Goal: Task Accomplishment & Management: Complete application form

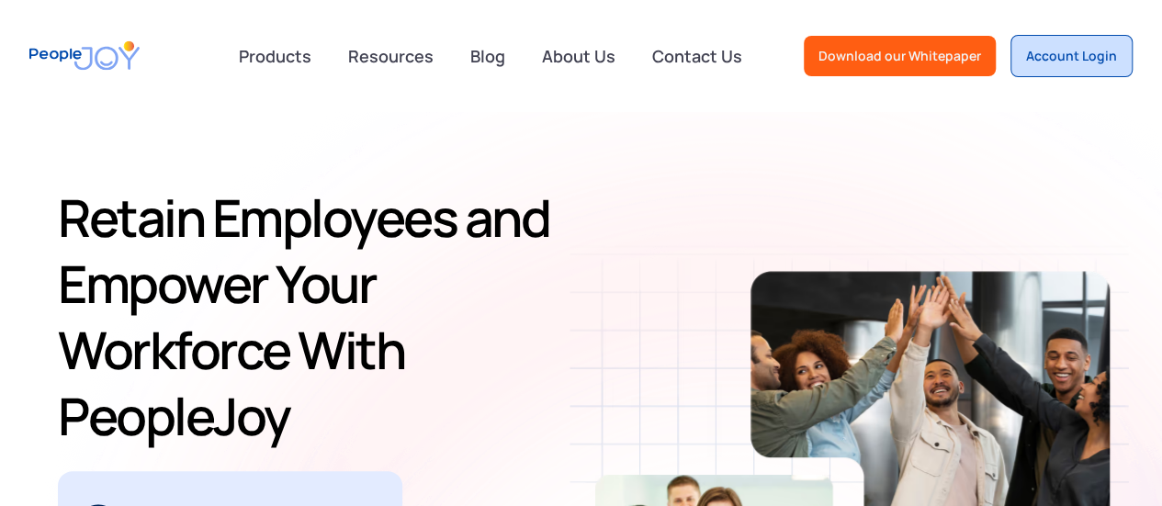
click at [1089, 58] on div "Account Login" at bounding box center [1071, 56] width 91 height 18
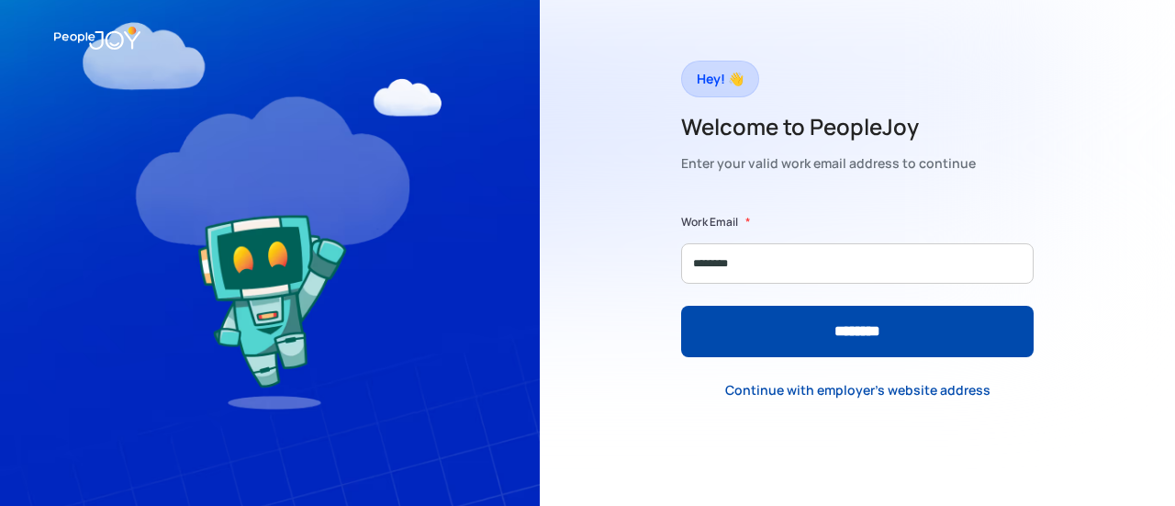
type input "**********"
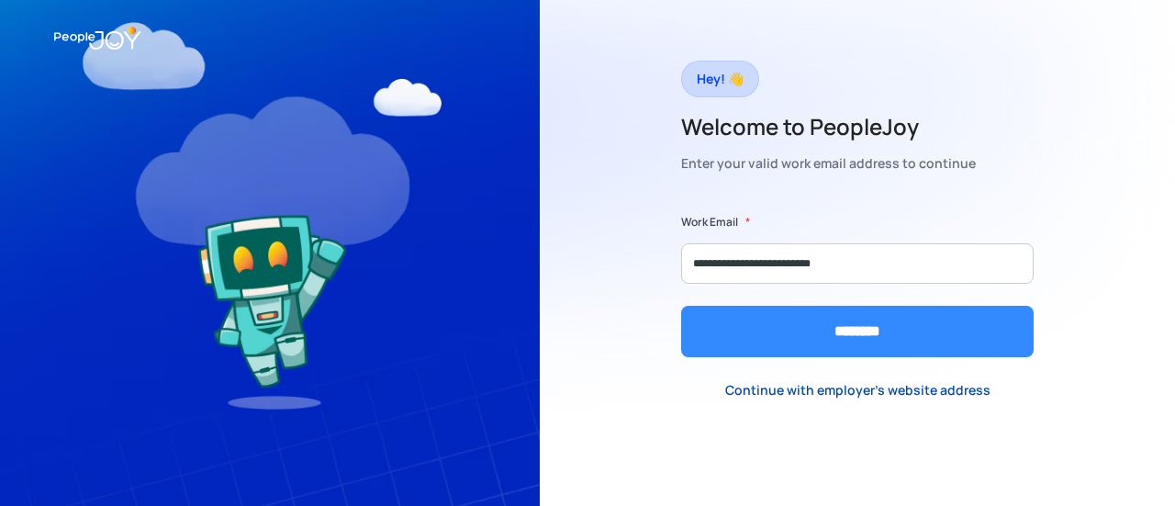
click at [816, 321] on input "********" at bounding box center [857, 331] width 353 height 51
